Goal: Entertainment & Leisure: Consume media (video, audio)

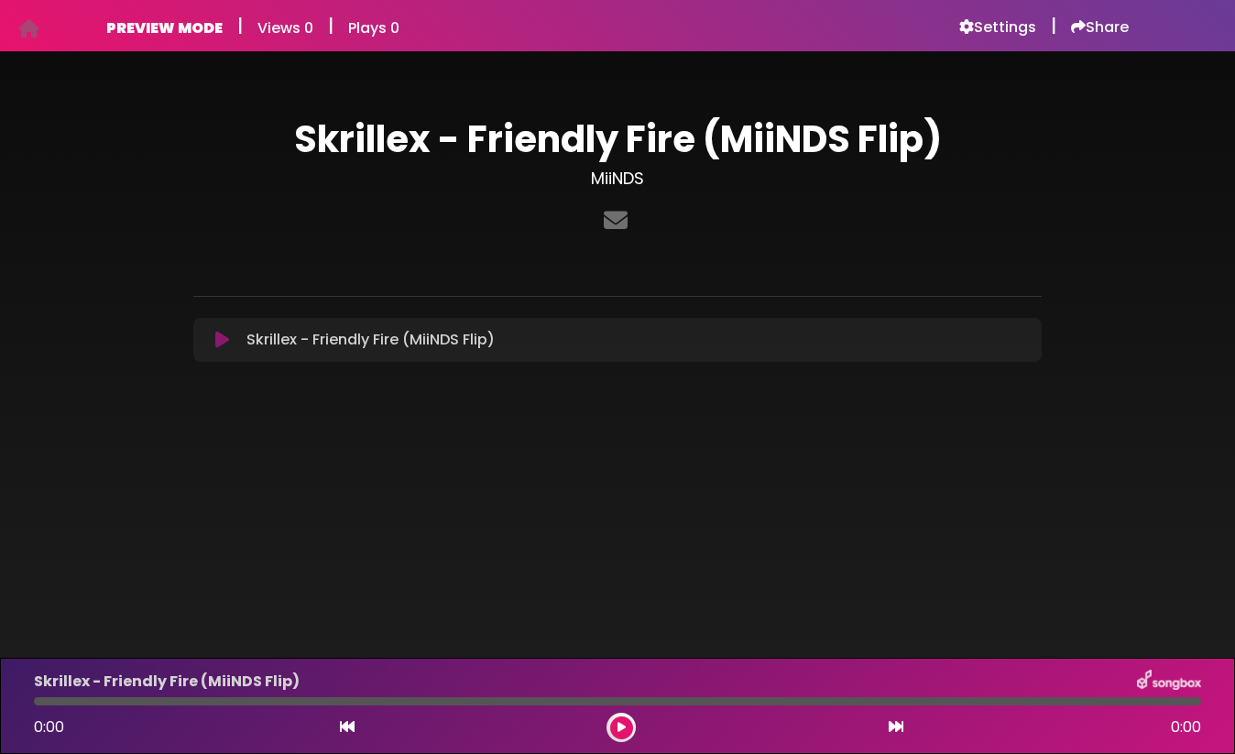
click at [215, 344] on icon at bounding box center [222, 340] width 14 height 18
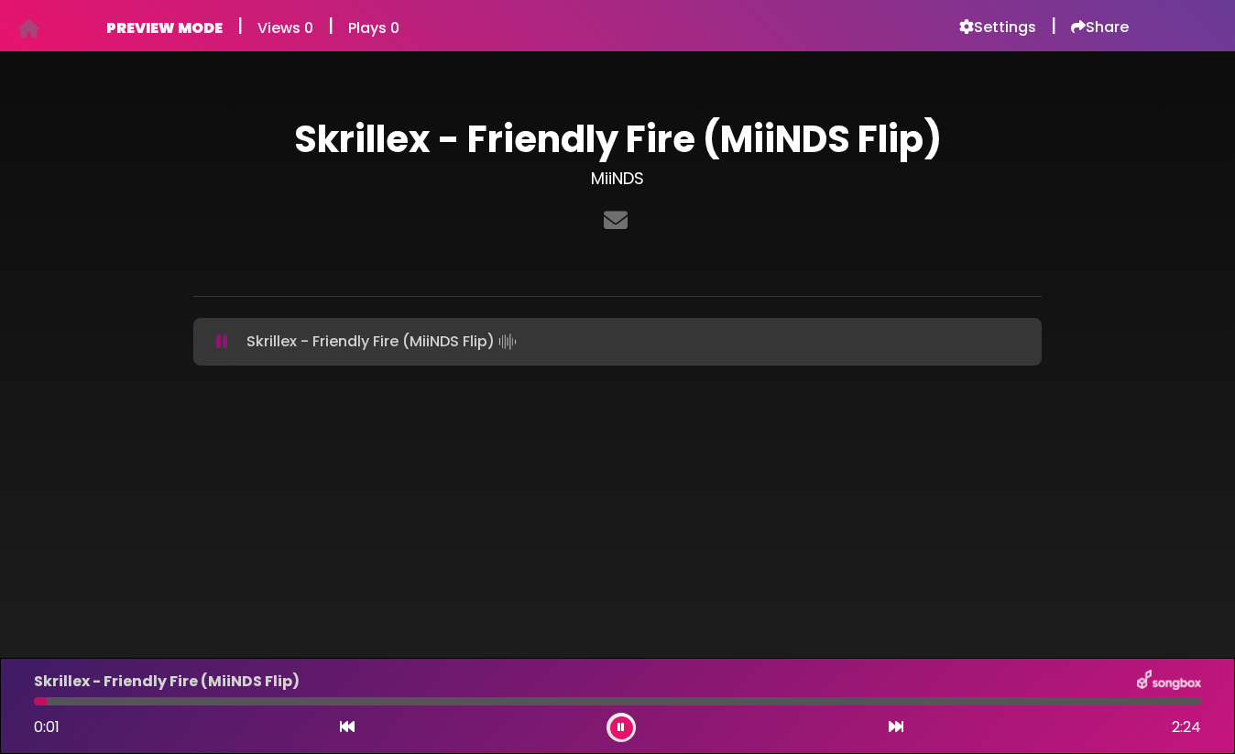
click at [204, 697] on div at bounding box center [617, 701] width 1167 height 8
click at [358, 704] on div at bounding box center [617, 701] width 1167 height 8
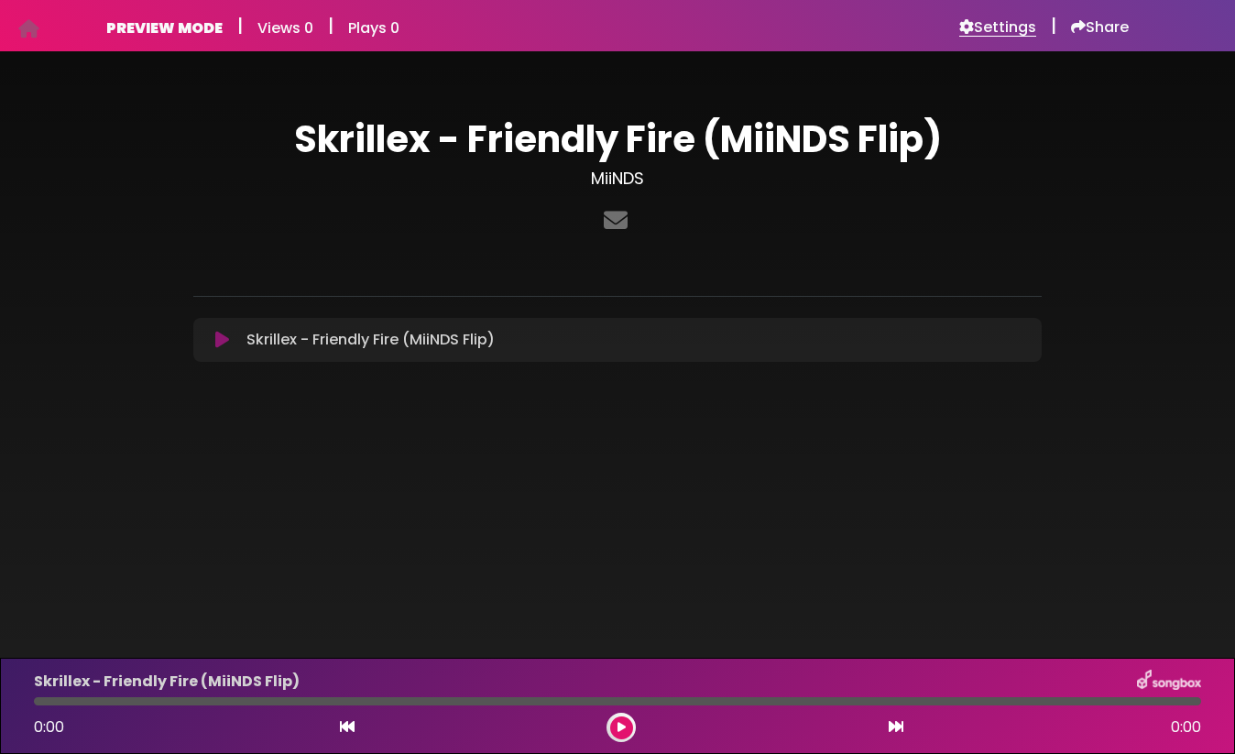
click at [973, 28] on h6 "Settings" at bounding box center [997, 27] width 77 height 18
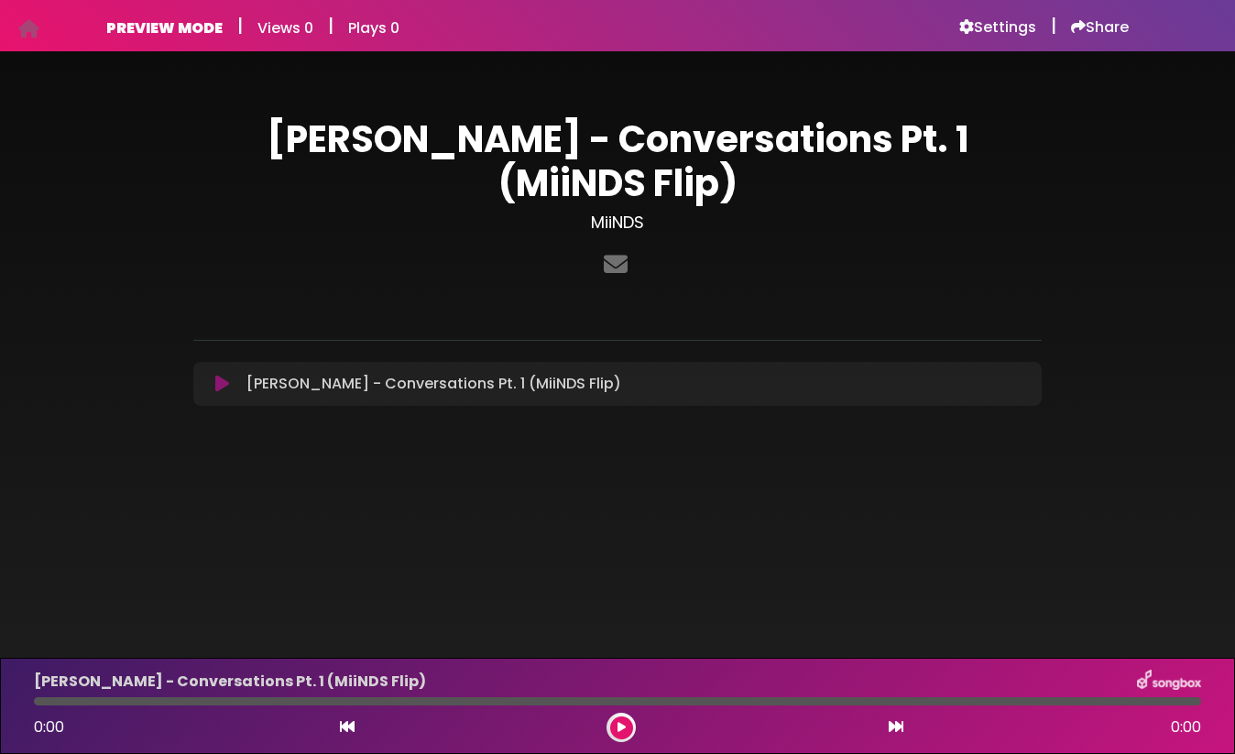
click at [218, 373] on div "[PERSON_NAME] - Conversations Pt. 1 (MiiNDS Flip) Loading Track..." at bounding box center [617, 384] width 826 height 22
click at [219, 375] on icon at bounding box center [222, 384] width 14 height 18
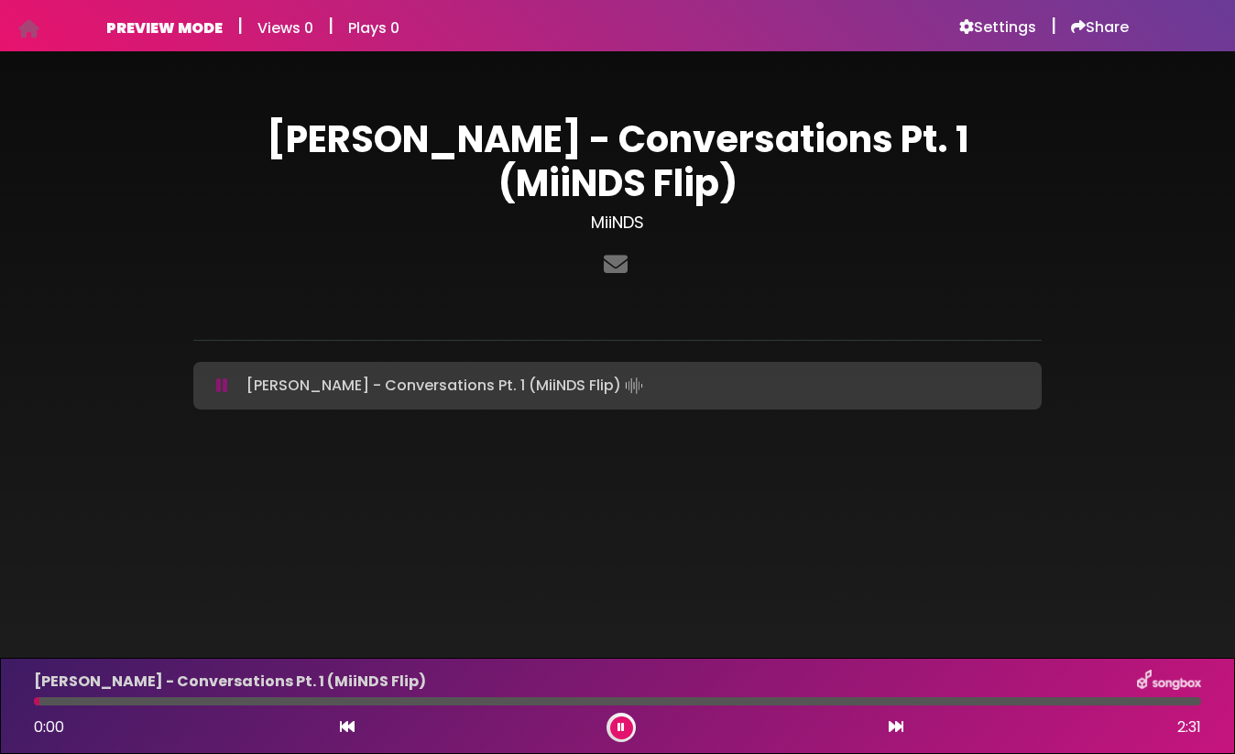
click at [209, 700] on div at bounding box center [617, 701] width 1167 height 8
